Goal: Register for event/course

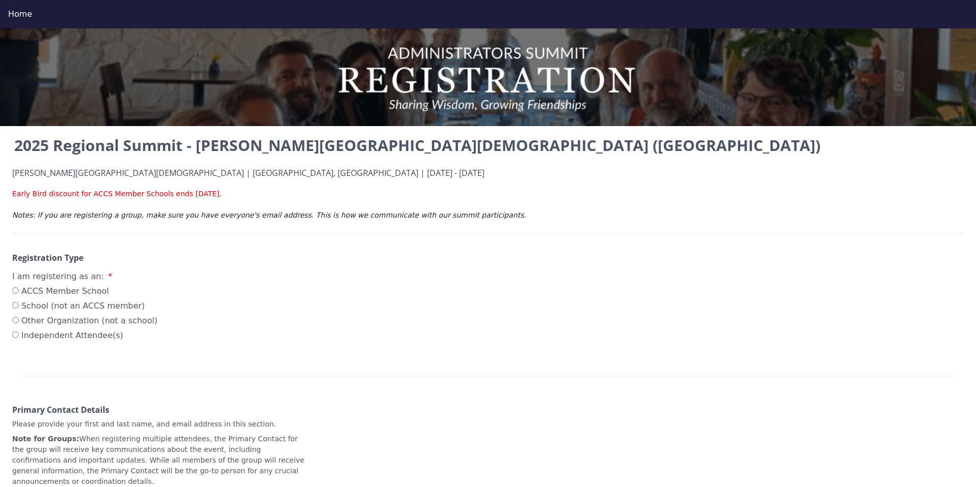
click at [24, 293] on label "ACCS Member School" at bounding box center [84, 291] width 145 height 12
click at [19, 293] on input "ACCS Member School" at bounding box center [15, 290] width 7 height 7
radio input "true"
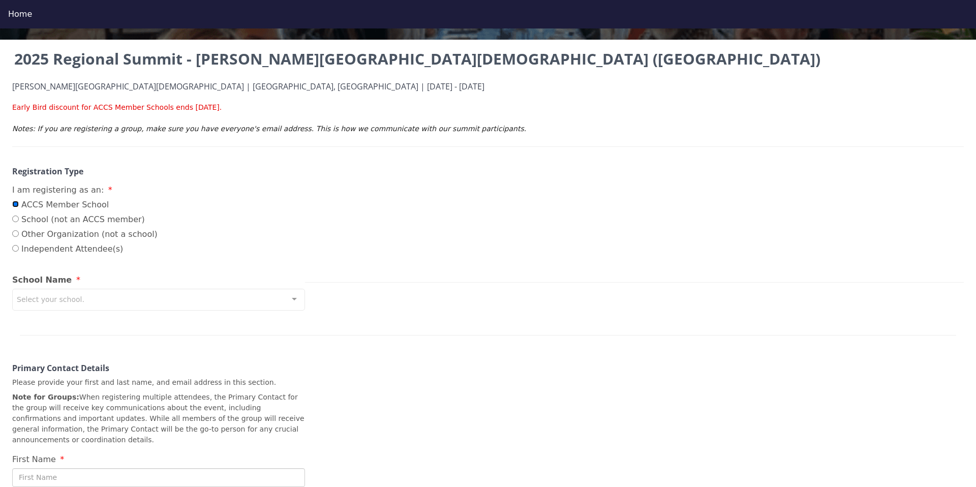
scroll to position [85, 0]
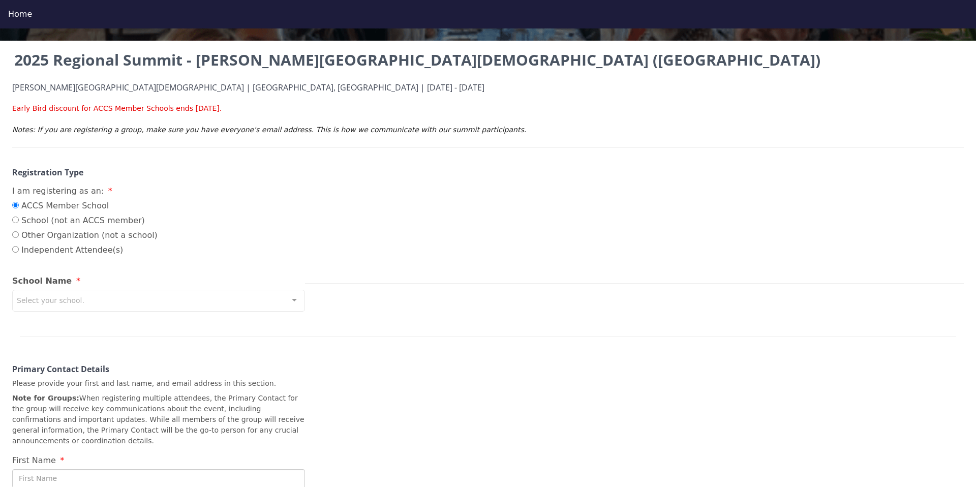
click at [136, 298] on div "Select your school." at bounding box center [158, 301] width 293 height 22
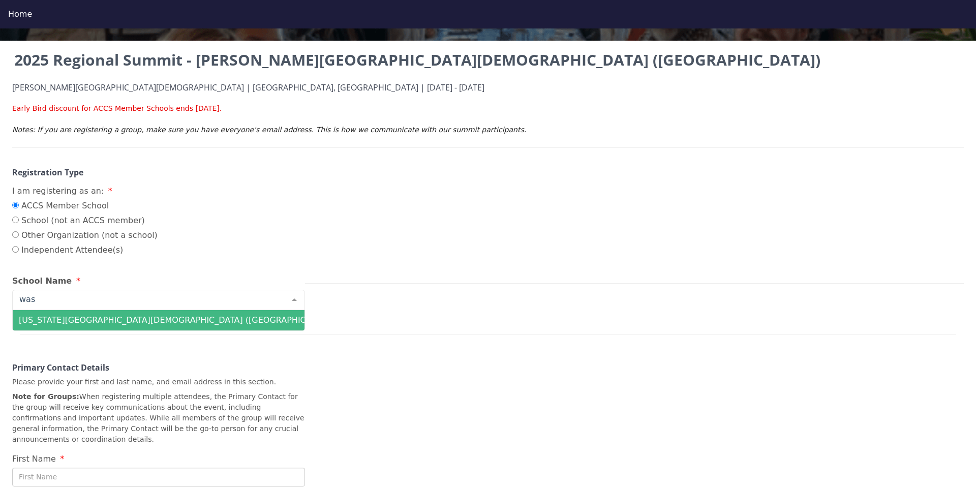
type input "wash"
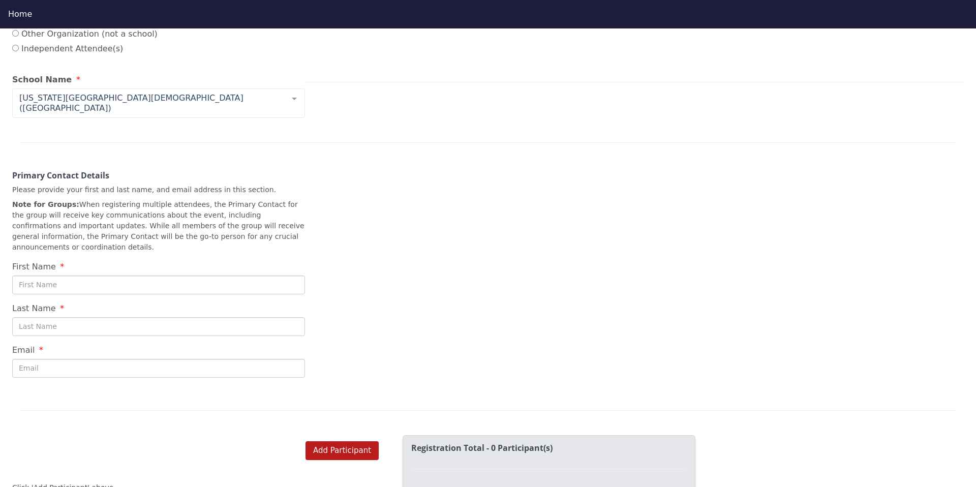
scroll to position [316, 0]
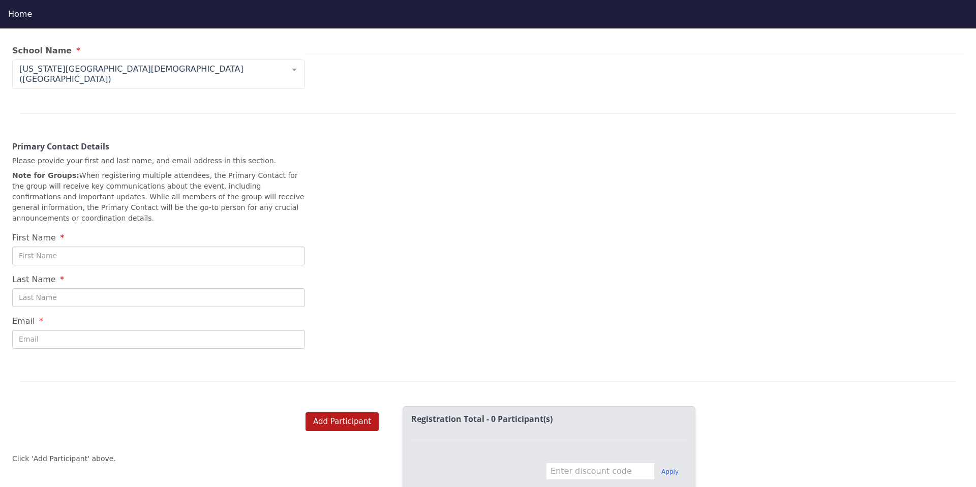
click at [75, 247] on input "First Name" at bounding box center [158, 256] width 293 height 19
type input "[PERSON_NAME]"
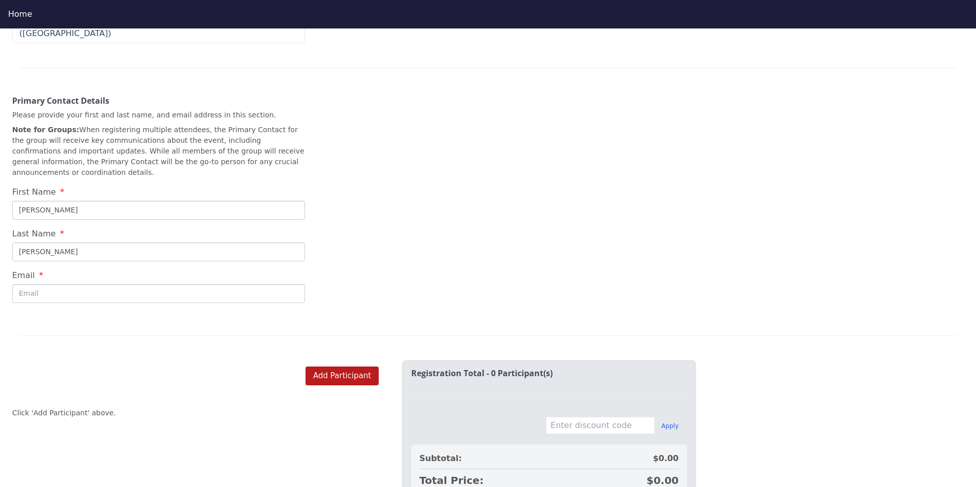
scroll to position [407, 0]
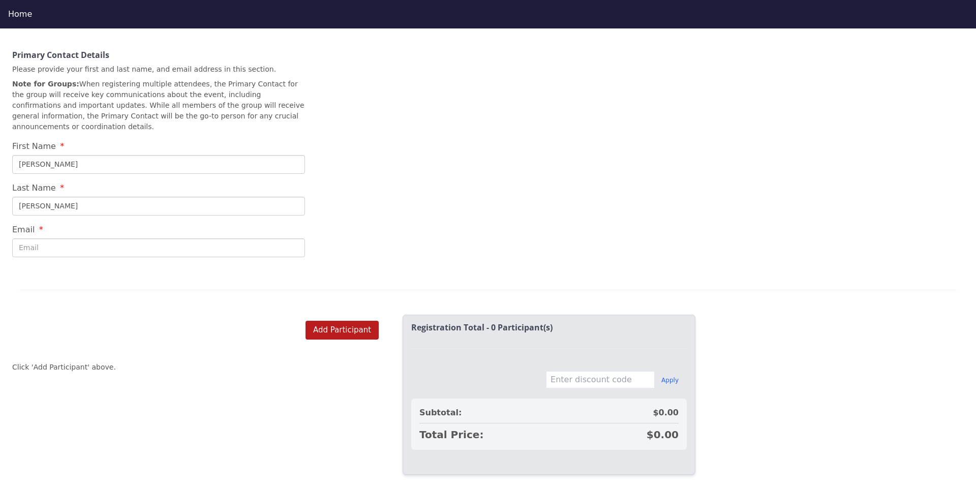
type input "[PERSON_NAME]"
click at [65, 242] on input "Email" at bounding box center [158, 247] width 293 height 19
type input "[EMAIL_ADDRESS][DOMAIN_NAME]"
click at [347, 242] on div "2025 Regional Summit - [PERSON_NAME][GEOGRAPHIC_DATA][DEMOGRAPHIC_DATA] ([GEOGR…" at bounding box center [488, 13] width 976 height 572
click at [335, 327] on button "Add Participant" at bounding box center [342, 330] width 73 height 19
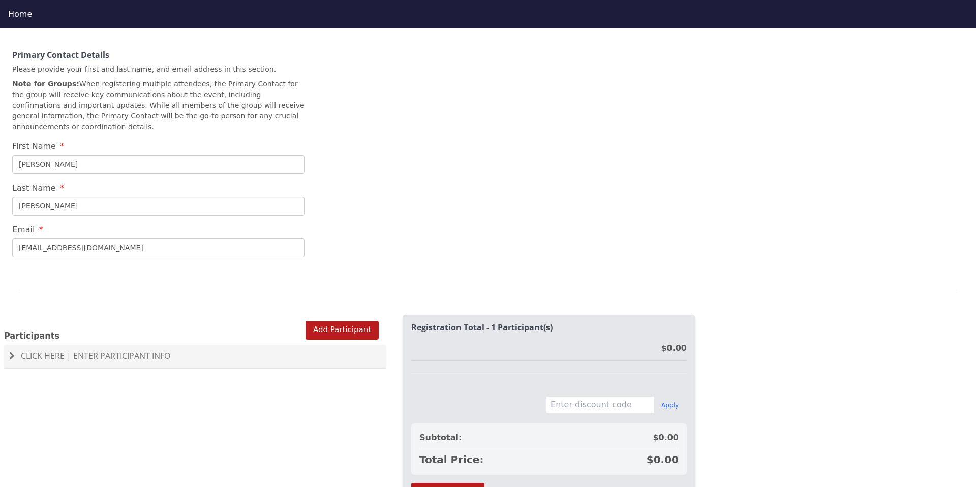
click at [121, 345] on div "Click Here | Enter Participant Info" at bounding box center [195, 356] width 382 height 23
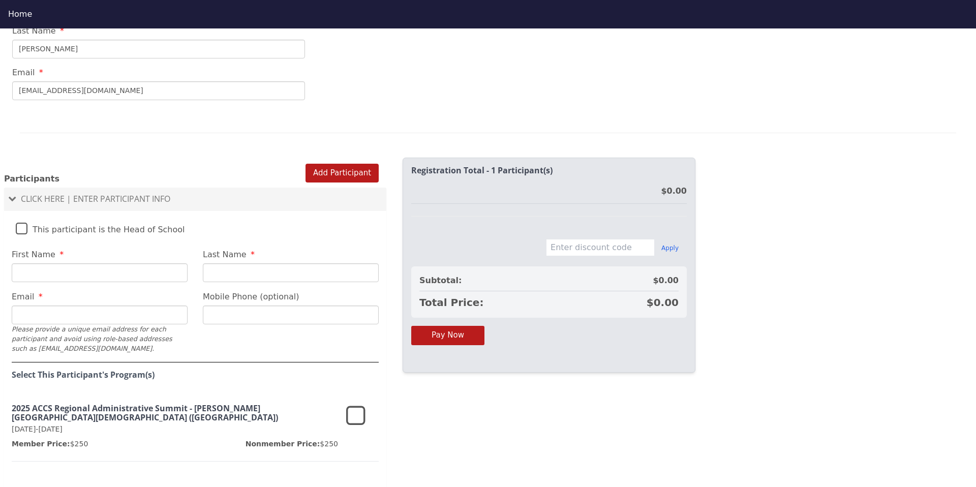
scroll to position [589, 0]
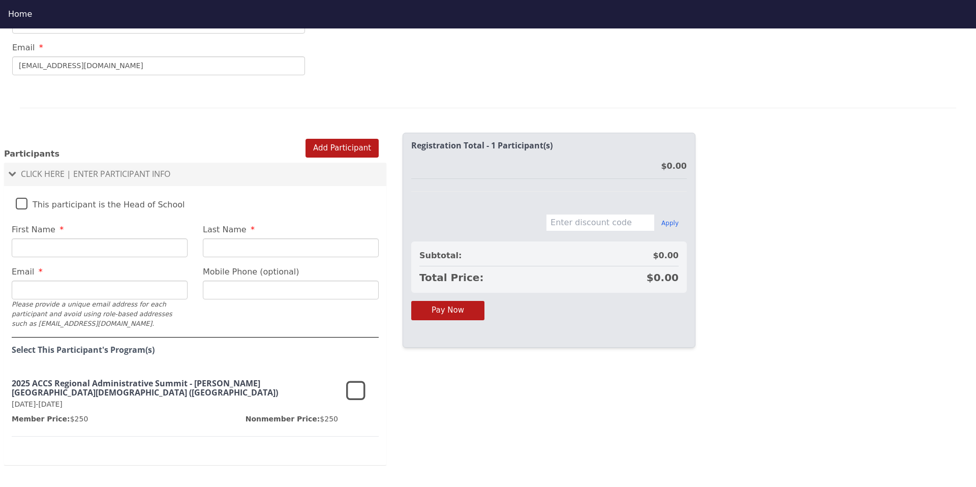
click at [55, 238] on input "First Name" at bounding box center [100, 247] width 176 height 19
type input "[PERSON_NAME]"
click at [289, 245] on input "Last Name" at bounding box center [291, 247] width 176 height 19
type input "[PERSON_NAME]"
click at [117, 284] on input "Email" at bounding box center [100, 290] width 176 height 19
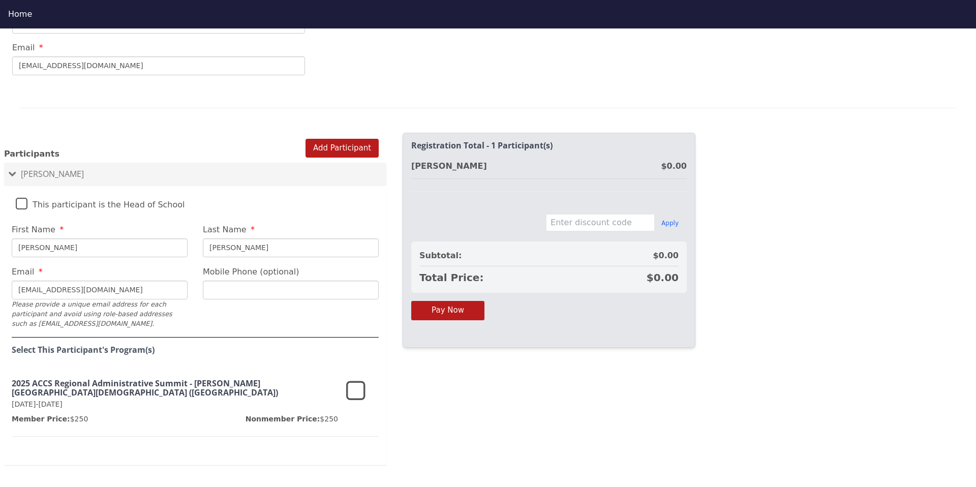
type input "[EMAIL_ADDRESS][DOMAIN_NAME]"
click at [359, 379] on icon at bounding box center [355, 391] width 19 height 24
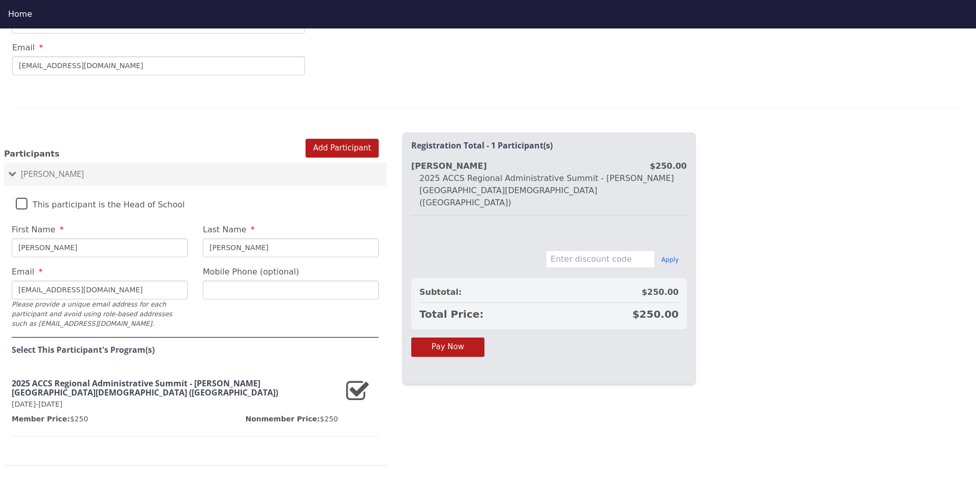
click at [755, 239] on div "2025 Regional Summit - Cary Christian School (NC) Cary Christian School | Cary,…" at bounding box center [488, 271] width 976 height 487
click at [587, 251] on input "text" at bounding box center [600, 259] width 109 height 17
type input "EARLYBIRD25"
click at [665, 256] on button "Apply" at bounding box center [670, 260] width 17 height 8
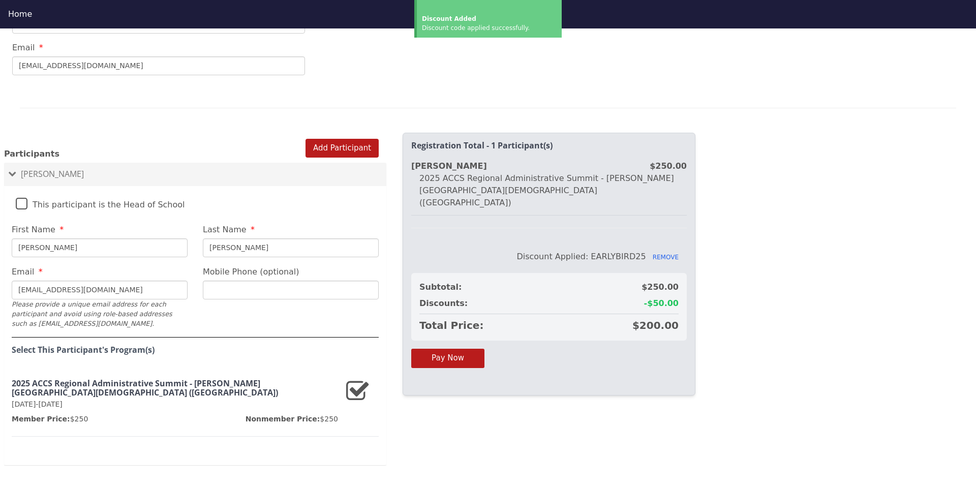
click at [729, 237] on div "2025 Regional Summit - Cary Christian School (NC) Cary Christian School | Cary,…" at bounding box center [488, 271] width 976 height 487
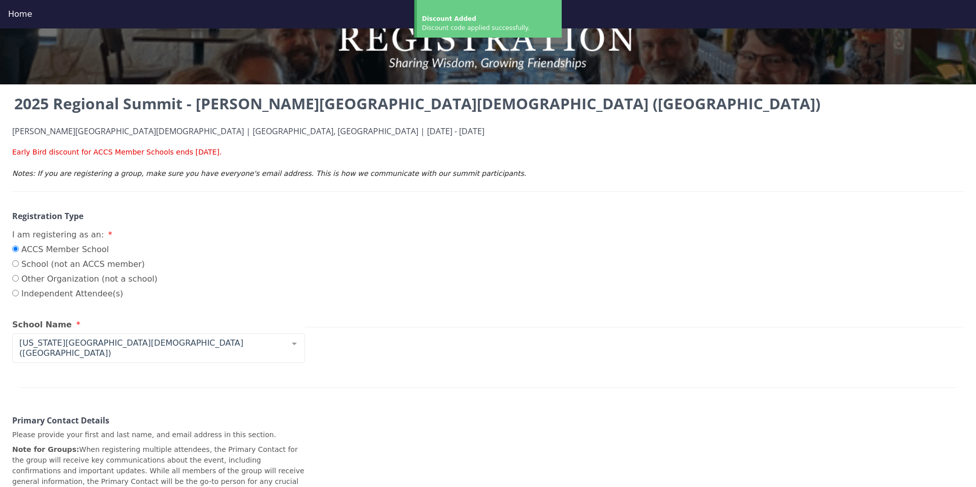
scroll to position [0, 0]
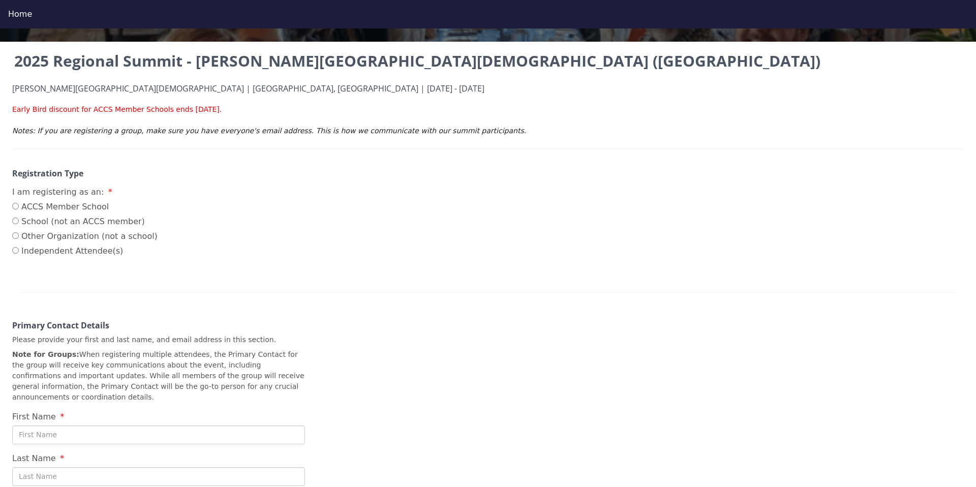
scroll to position [142, 0]
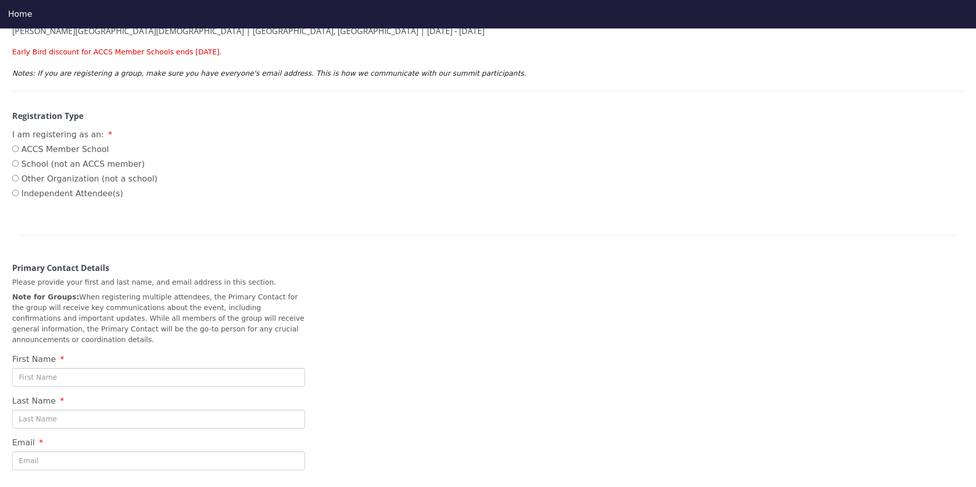
click at [39, 152] on label "ACCS Member School" at bounding box center [84, 149] width 145 height 12
click at [19, 152] on input "ACCS Member School" at bounding box center [15, 148] width 7 height 7
radio input "true"
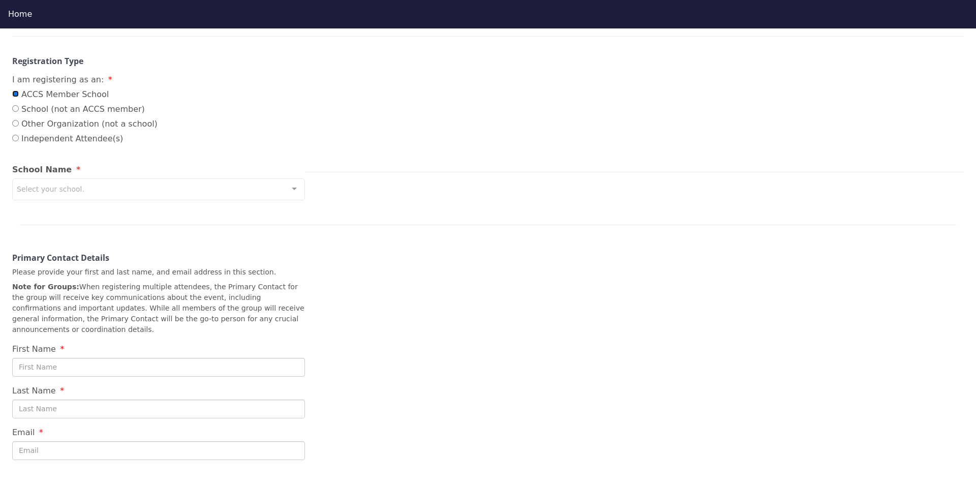
scroll to position [198, 0]
click at [156, 189] on div "Select your school." at bounding box center [158, 188] width 293 height 22
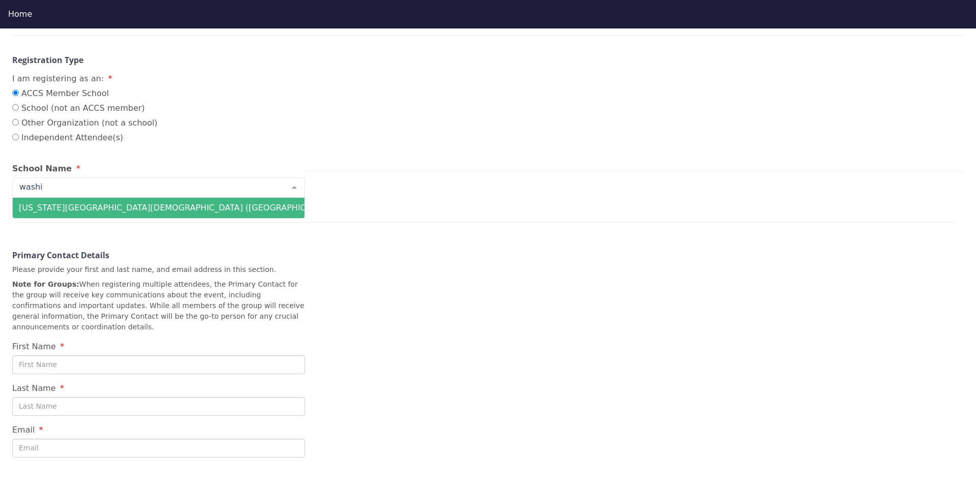
type input "washin"
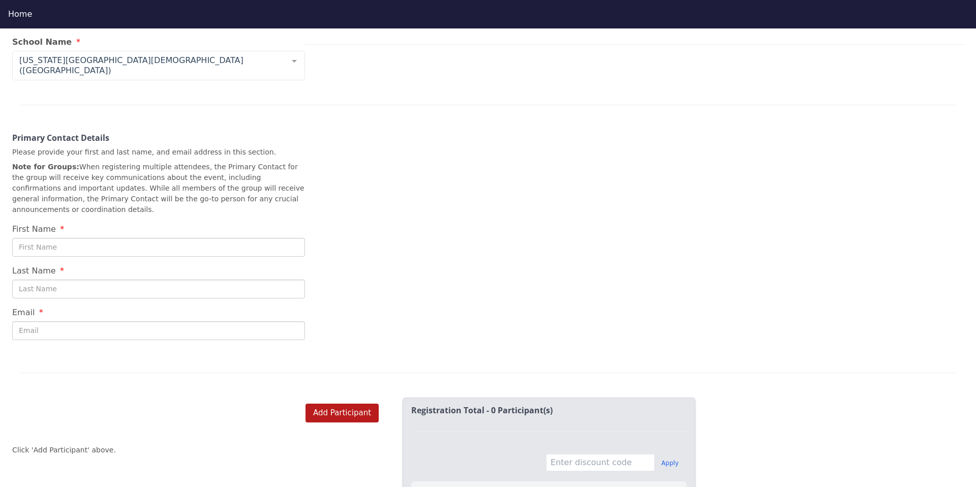
scroll to position [335, 0]
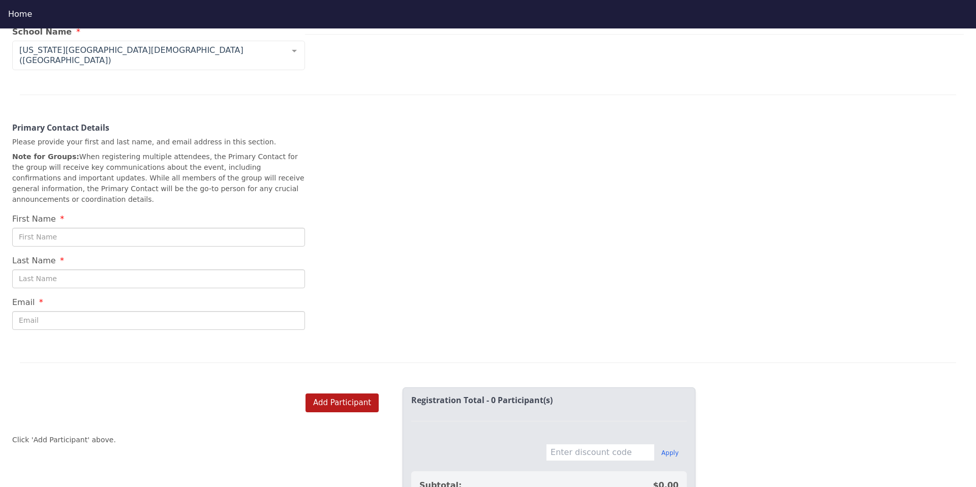
click at [187, 230] on input "First Name" at bounding box center [158, 237] width 293 height 19
type input "[PERSON_NAME]"
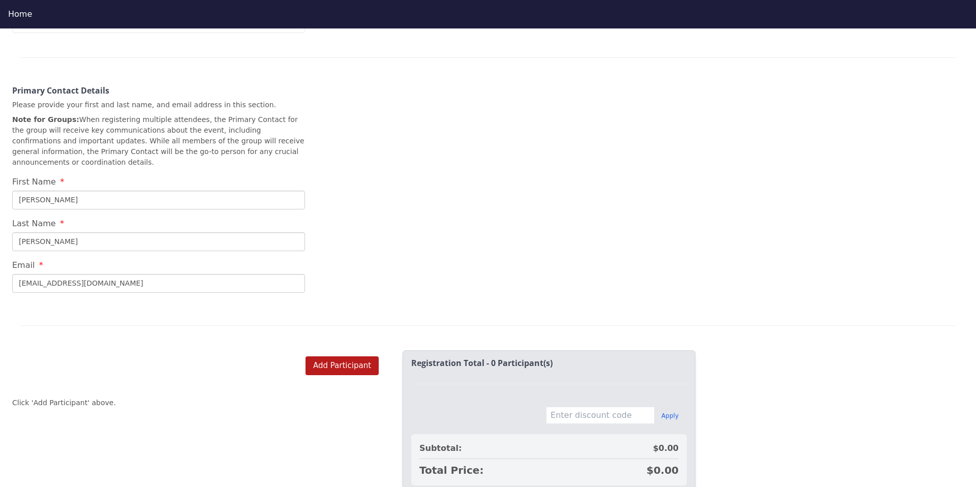
scroll to position [407, 0]
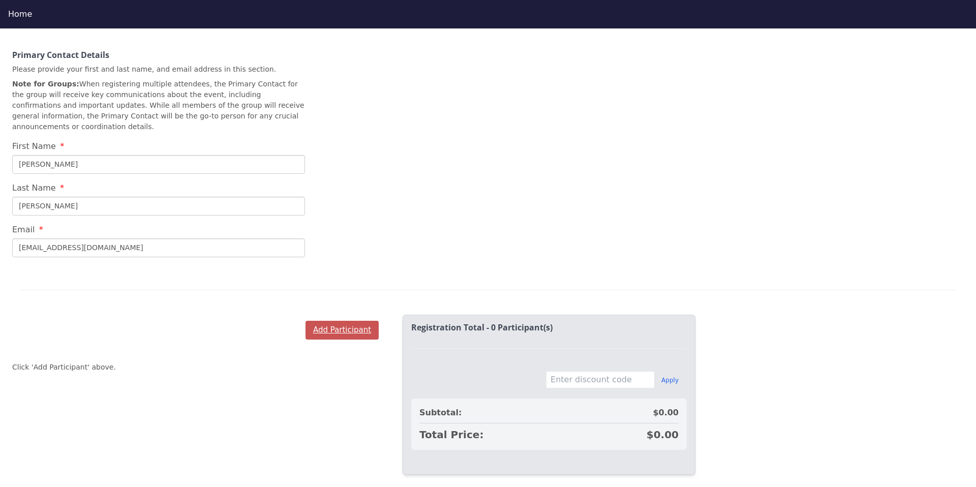
type input "[EMAIL_ADDRESS][DOMAIN_NAME]"
click at [341, 321] on button "Add Participant" at bounding box center [342, 330] width 73 height 19
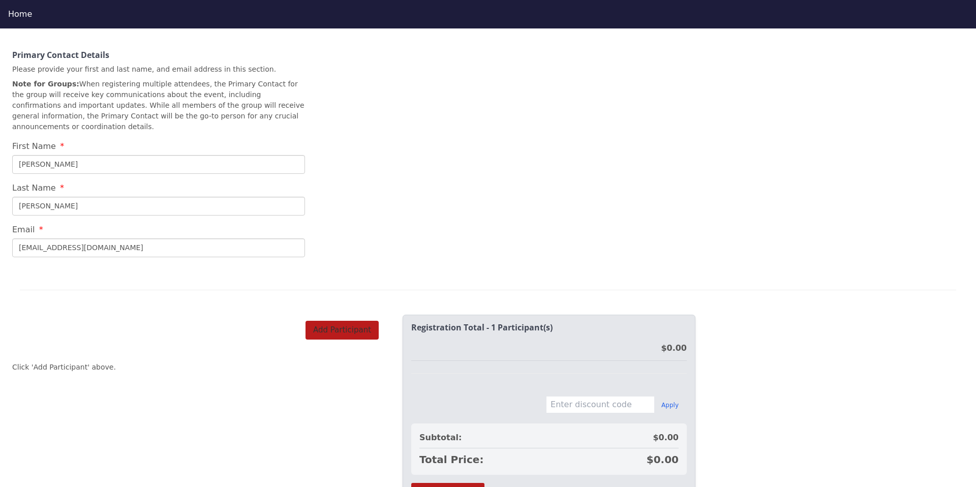
scroll to position [462, 0]
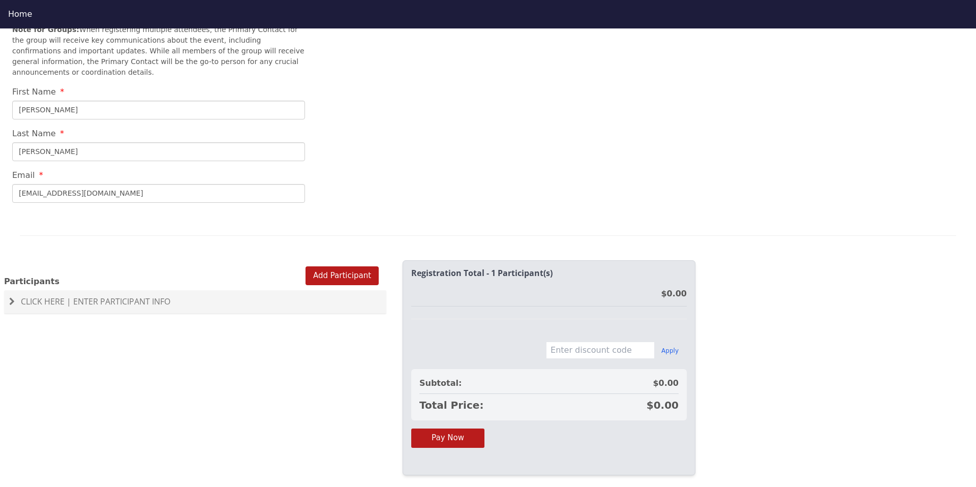
click at [155, 300] on div "Click Here | Enter Participant Info" at bounding box center [195, 301] width 382 height 23
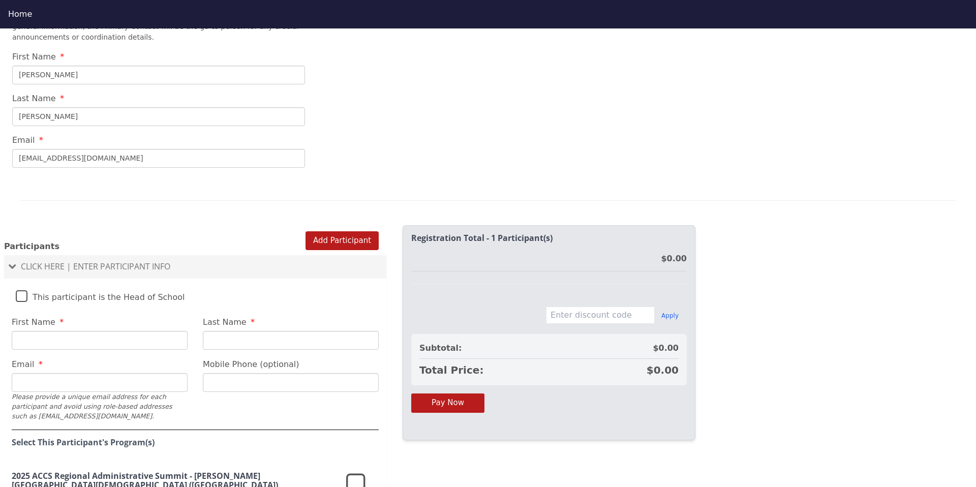
scroll to position [589, 0]
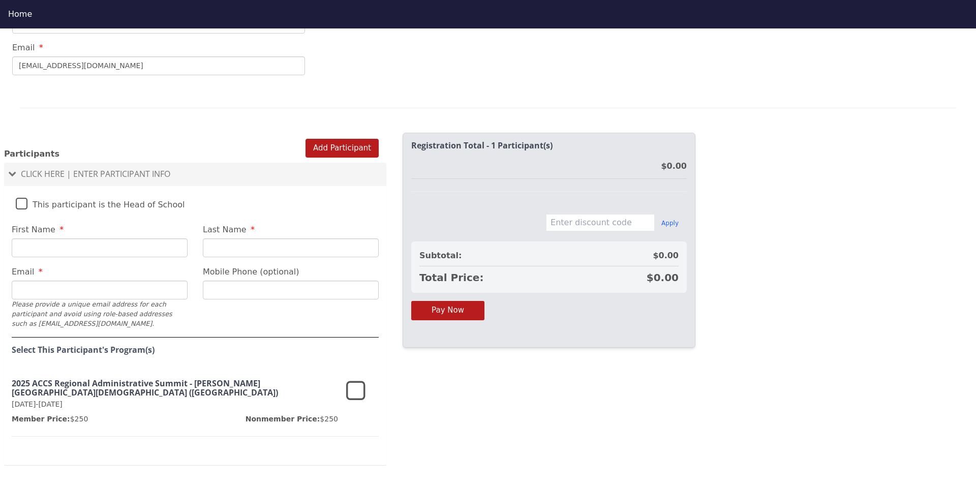
click at [129, 238] on input "First Name" at bounding box center [100, 247] width 176 height 19
type input "[PERSON_NAME]"
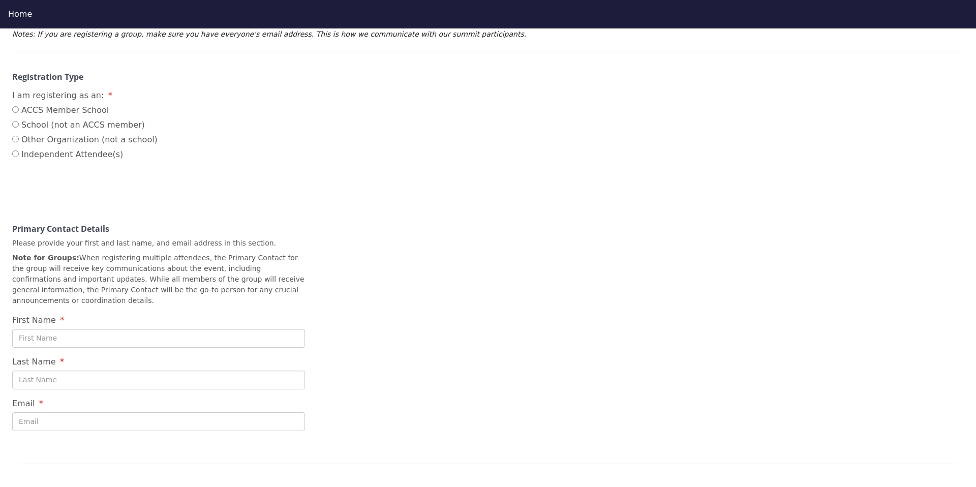
scroll to position [225, 0]
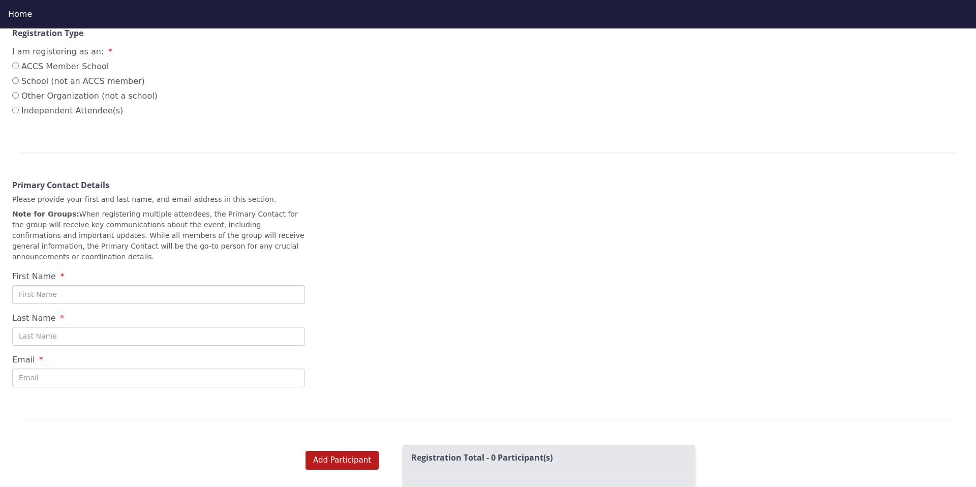
click at [39, 69] on label "ACCS Member School" at bounding box center [84, 67] width 145 height 12
click at [19, 69] on input "ACCS Member School" at bounding box center [15, 66] width 7 height 7
radio input "true"
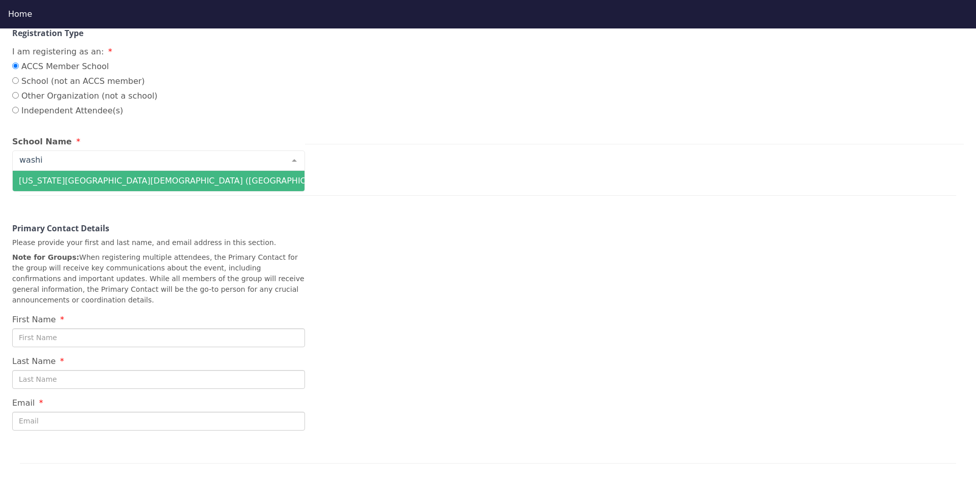
type input "washin"
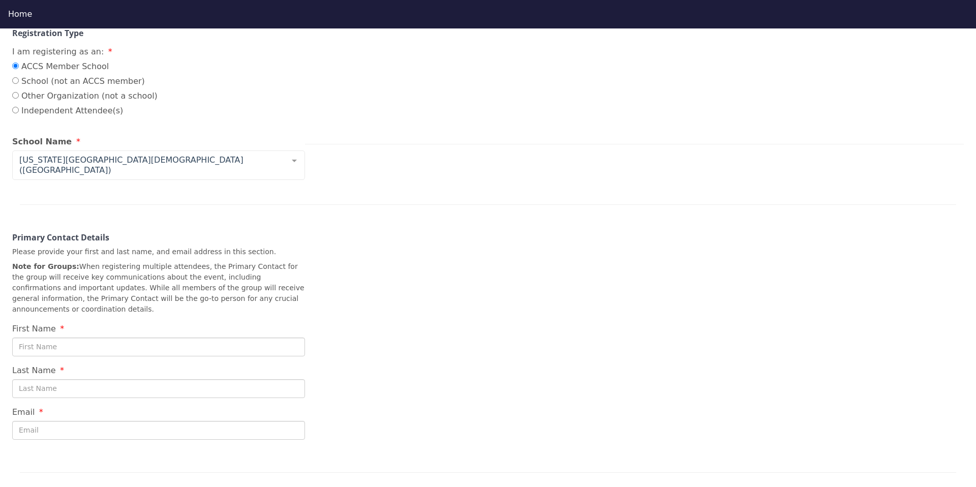
click at [171, 261] on p "Note for Groups: When registering multiple attendees, the Primary Contact for t…" at bounding box center [158, 287] width 293 height 53
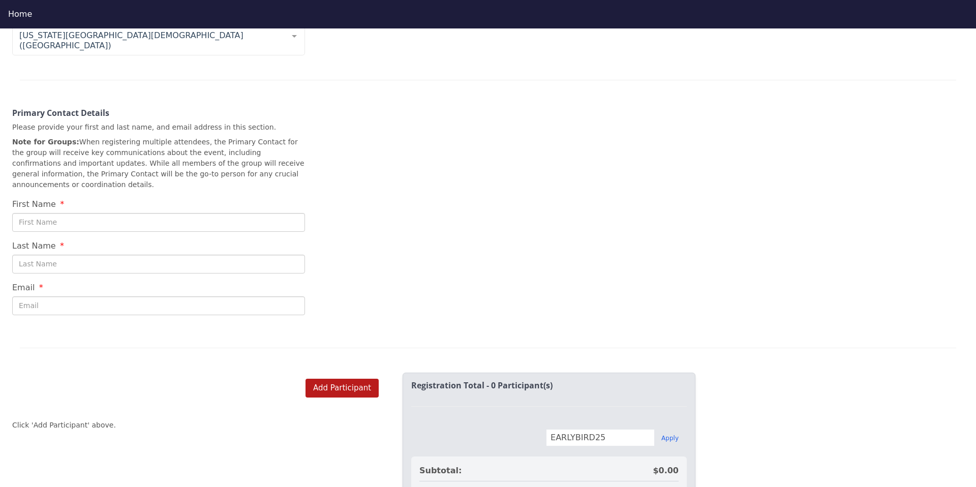
scroll to position [407, 0]
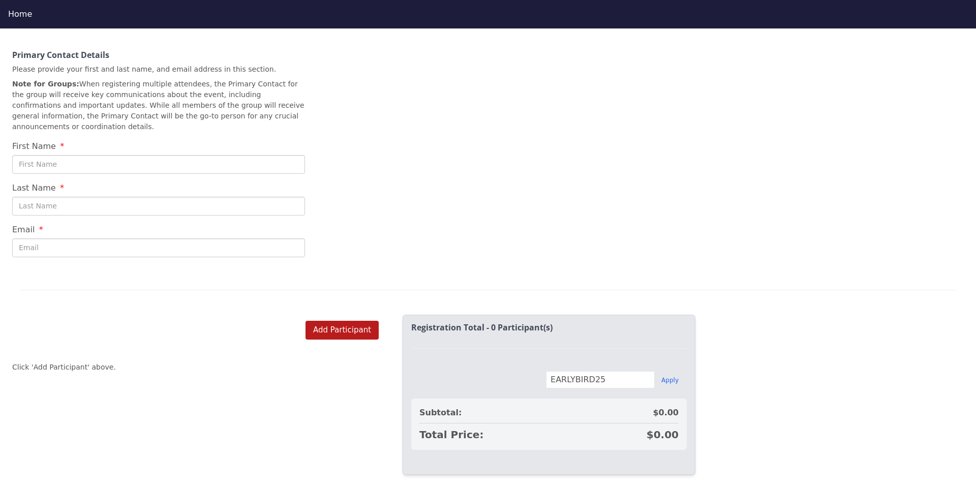
click at [80, 155] on input "First Name" at bounding box center [158, 164] width 293 height 19
type input "[PERSON_NAME]"
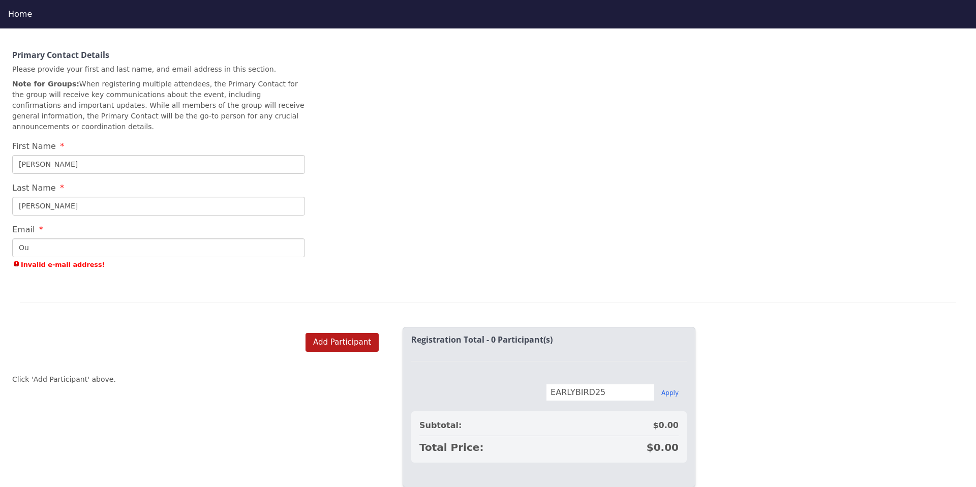
type input "O"
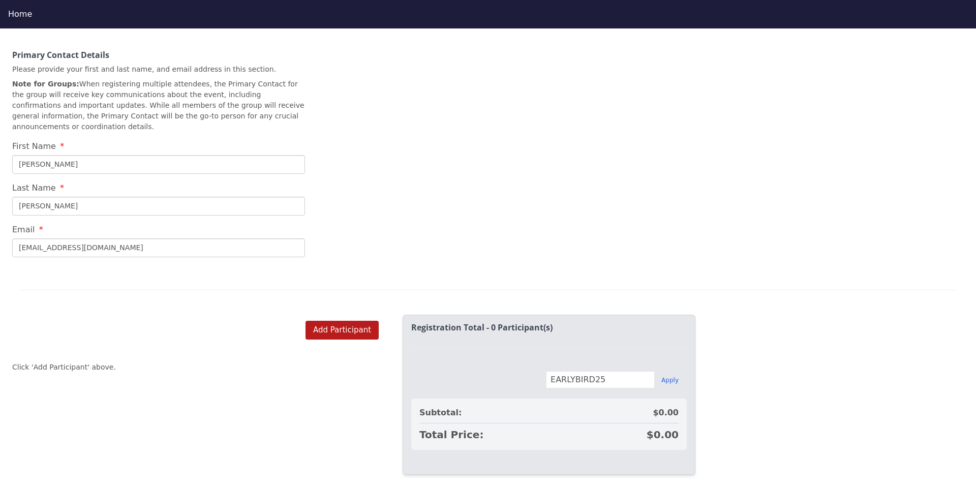
type input "[EMAIL_ADDRESS][DOMAIN_NAME]"
click at [526, 125] on div "2025 Regional Summit - [PERSON_NAME][GEOGRAPHIC_DATA][DEMOGRAPHIC_DATA] ([GEOGR…" at bounding box center [488, 13] width 976 height 572
click at [336, 321] on button "Add Participant" at bounding box center [342, 330] width 73 height 19
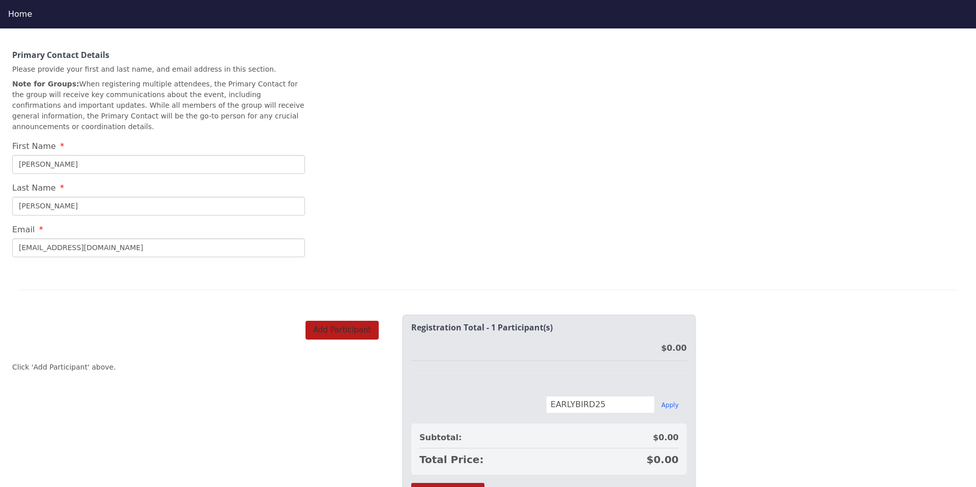
scroll to position [462, 0]
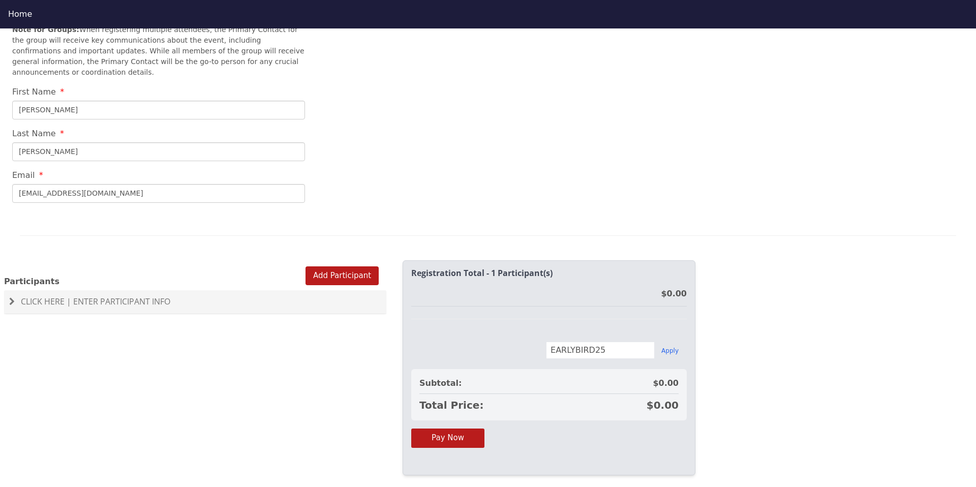
click at [68, 296] on span "Click Here | Enter Participant Info" at bounding box center [95, 301] width 149 height 11
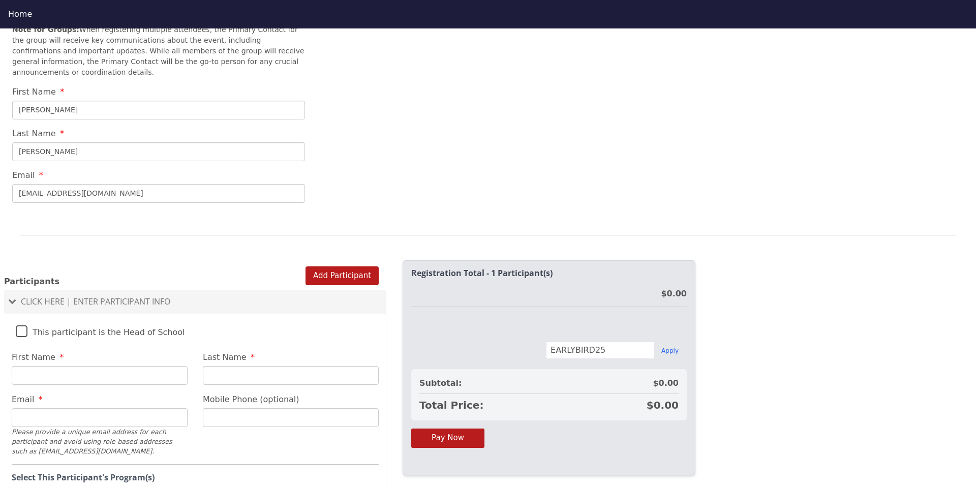
click at [125, 366] on input "First Name" at bounding box center [100, 375] width 176 height 19
type input "[PERSON_NAME]"
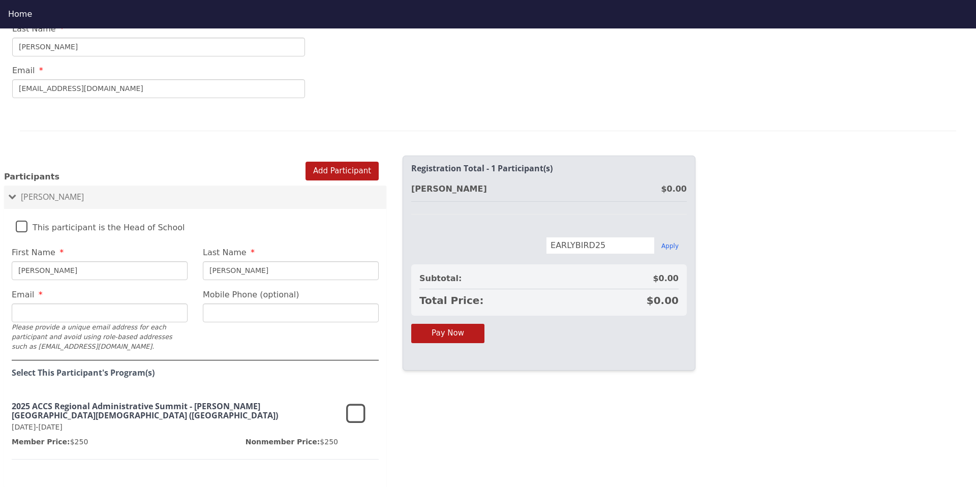
scroll to position [589, 0]
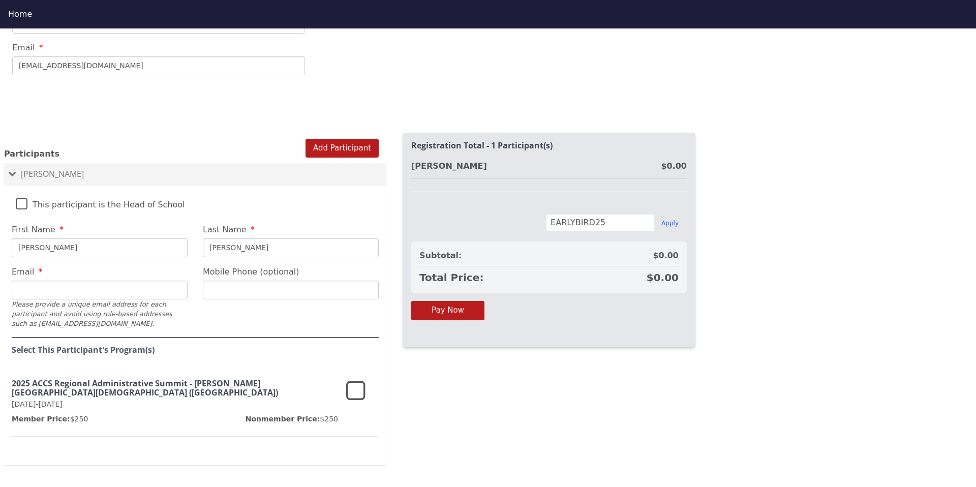
type input "[PERSON_NAME]"
click at [71, 281] on input "Email" at bounding box center [100, 290] width 176 height 19
type input "[EMAIL_ADDRESS][DOMAIN_NAME]"
click at [360, 384] on icon at bounding box center [355, 391] width 19 height 24
